Goal: Subscribe to service/newsletter

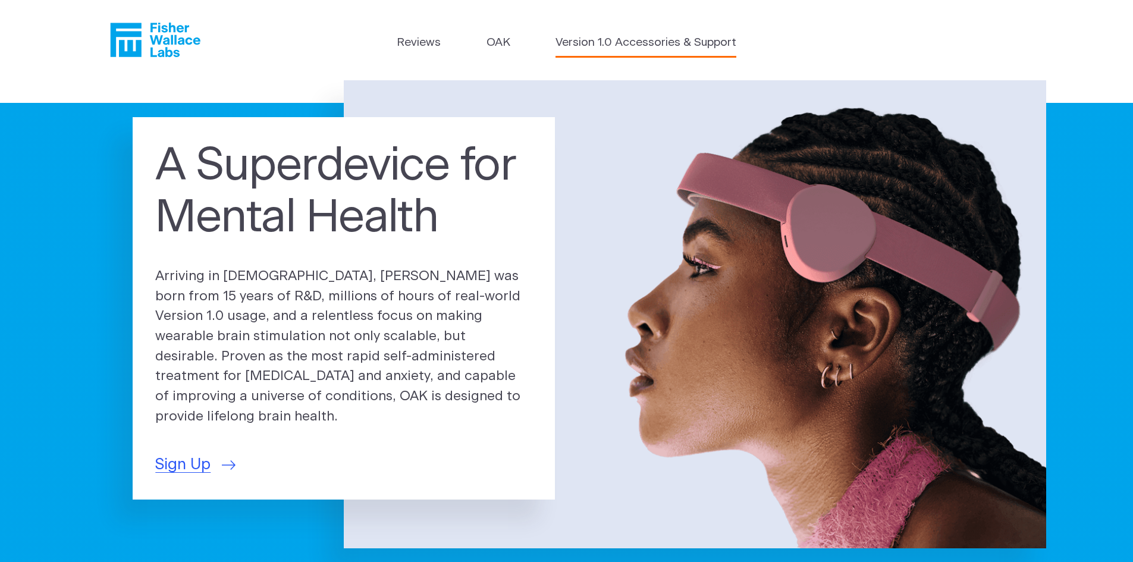
click at [645, 46] on link "Version 1.0 Accessories & Support" at bounding box center [646, 42] width 181 height 17
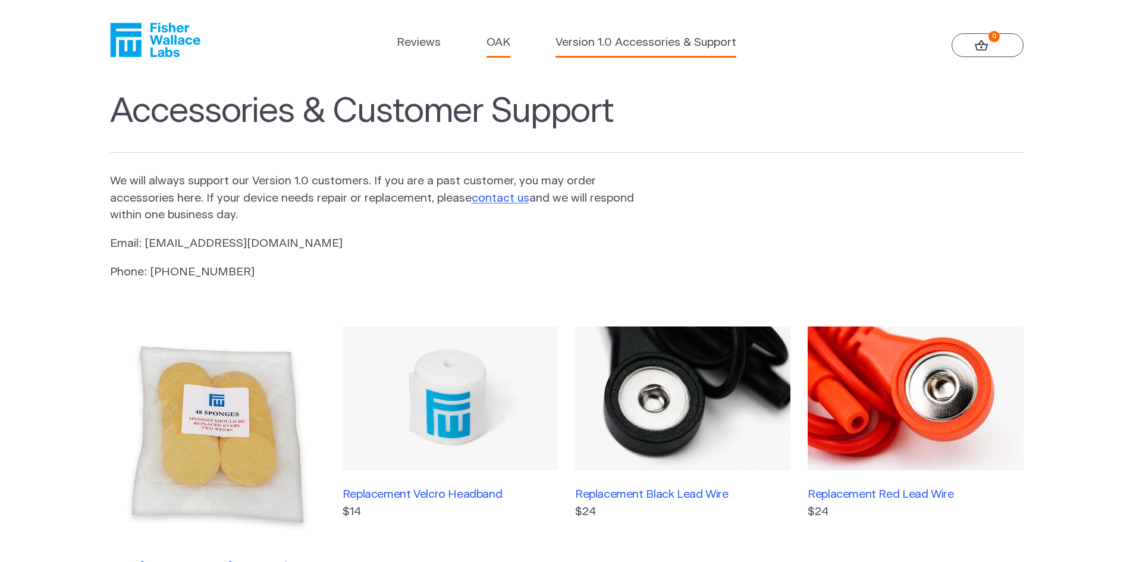
click at [503, 47] on link "OAK" at bounding box center [499, 42] width 24 height 17
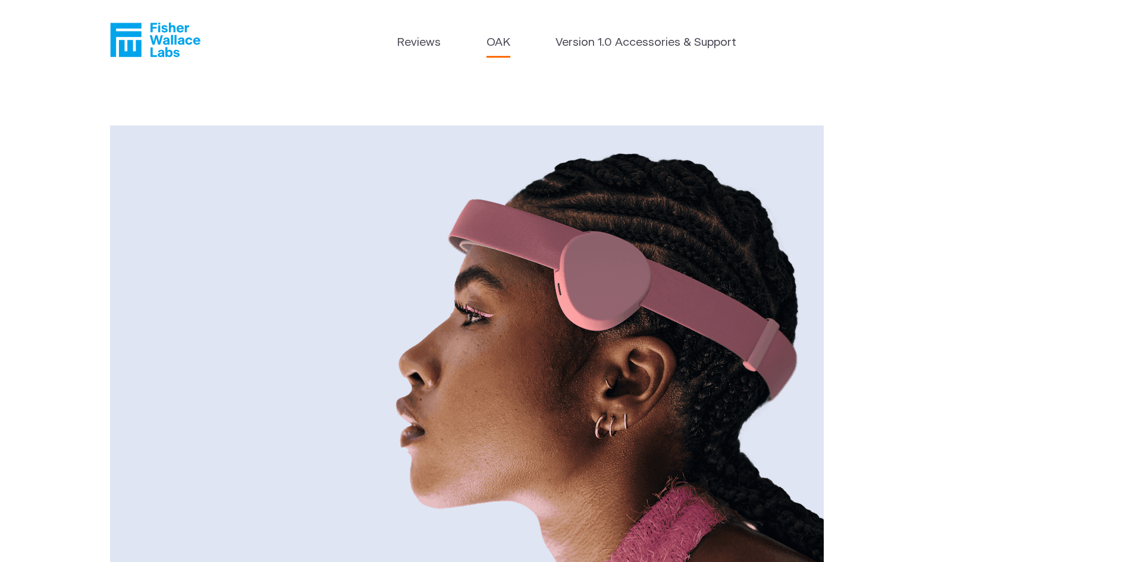
click at [137, 34] on icon "Fisher Wallace" at bounding box center [125, 40] width 31 height 34
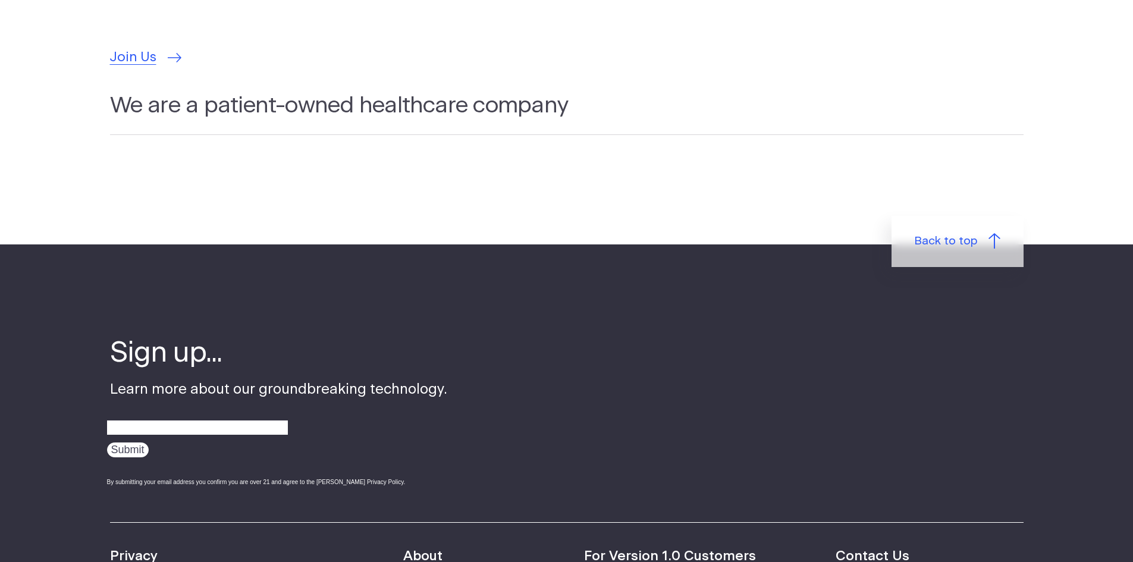
scroll to position [3926, 0]
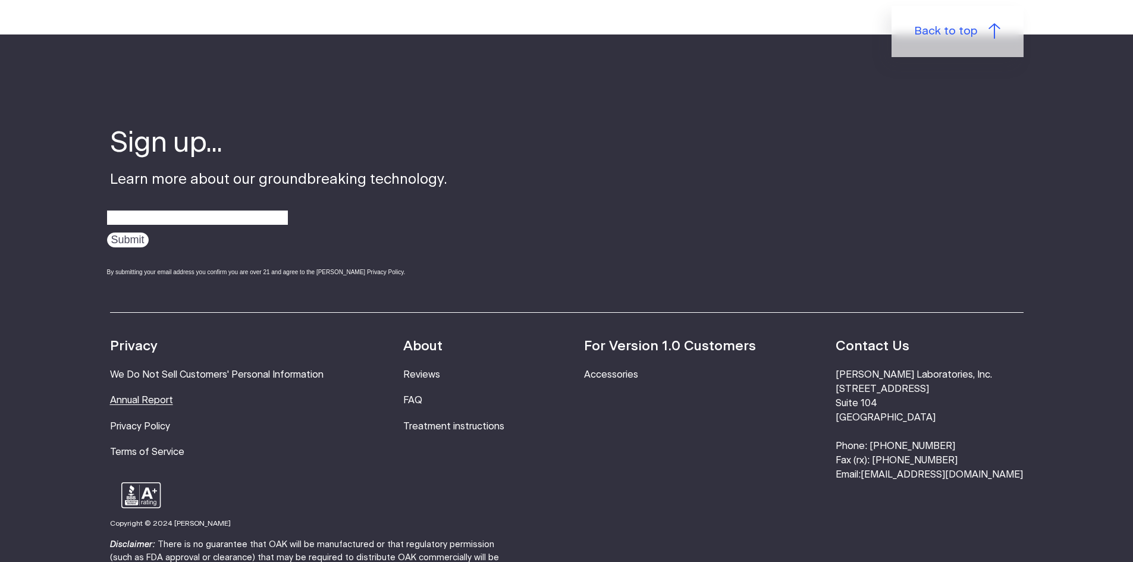
click at [140, 396] on link "Annual Report" at bounding box center [141, 401] width 63 height 10
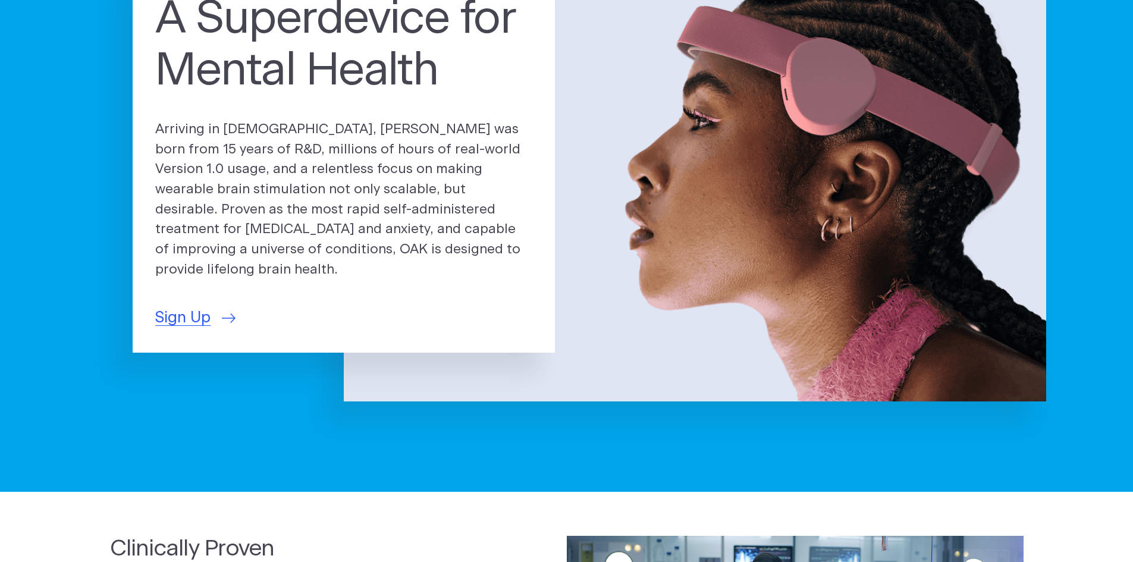
scroll to position [0, 0]
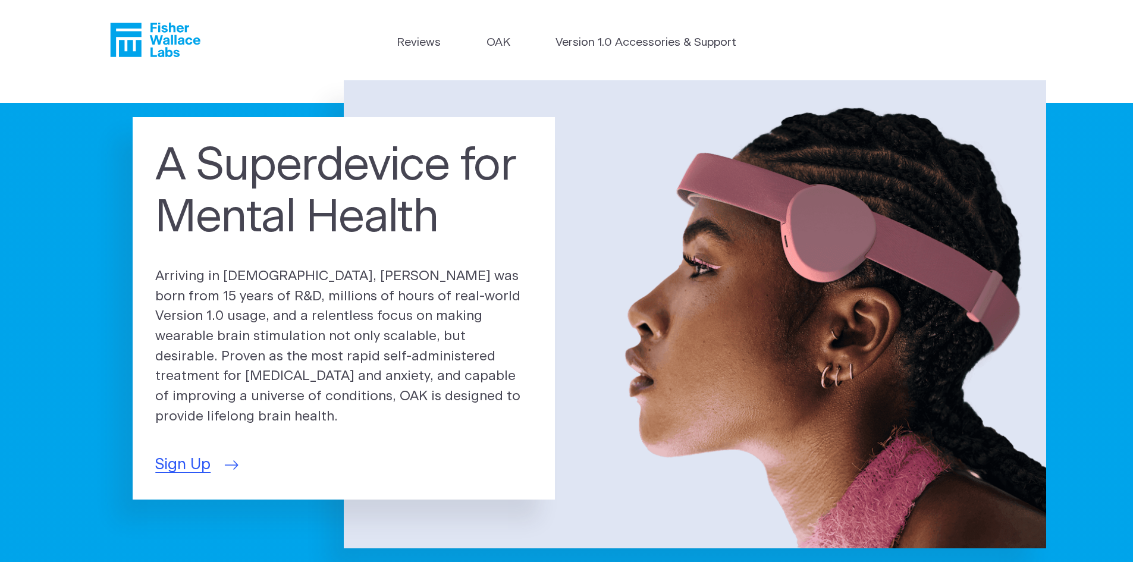
click at [192, 454] on span "Sign Up" at bounding box center [182, 464] width 55 height 23
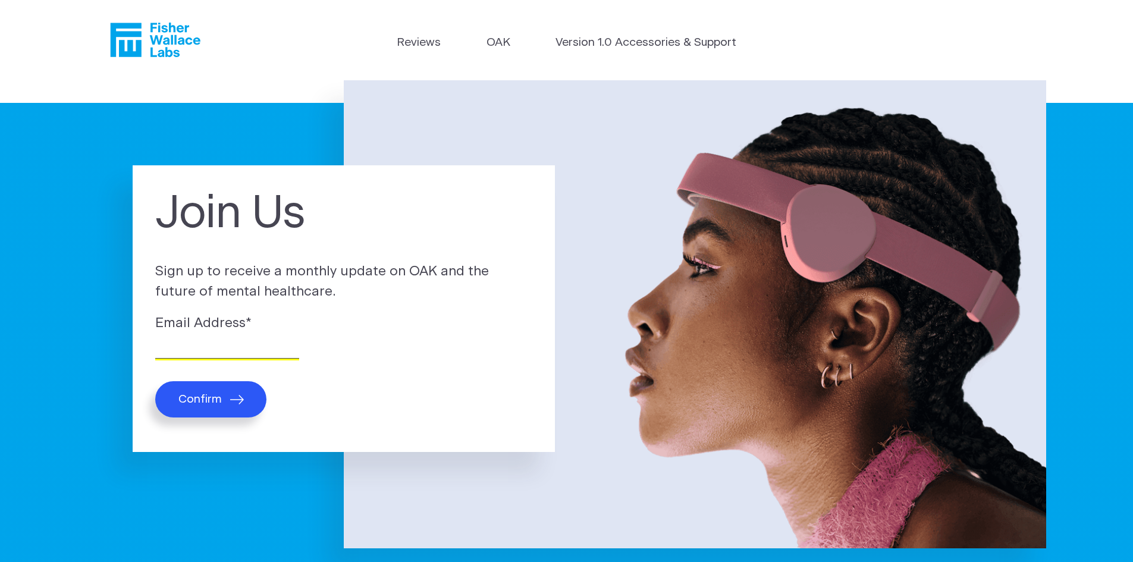
click at [199, 350] on input "Email Address *" at bounding box center [227, 349] width 144 height 18
type input "harsh.thakar@gmail.com"
click at [210, 403] on span "Confirm" at bounding box center [199, 400] width 43 height 14
